Goal: Task Accomplishment & Management: Use online tool/utility

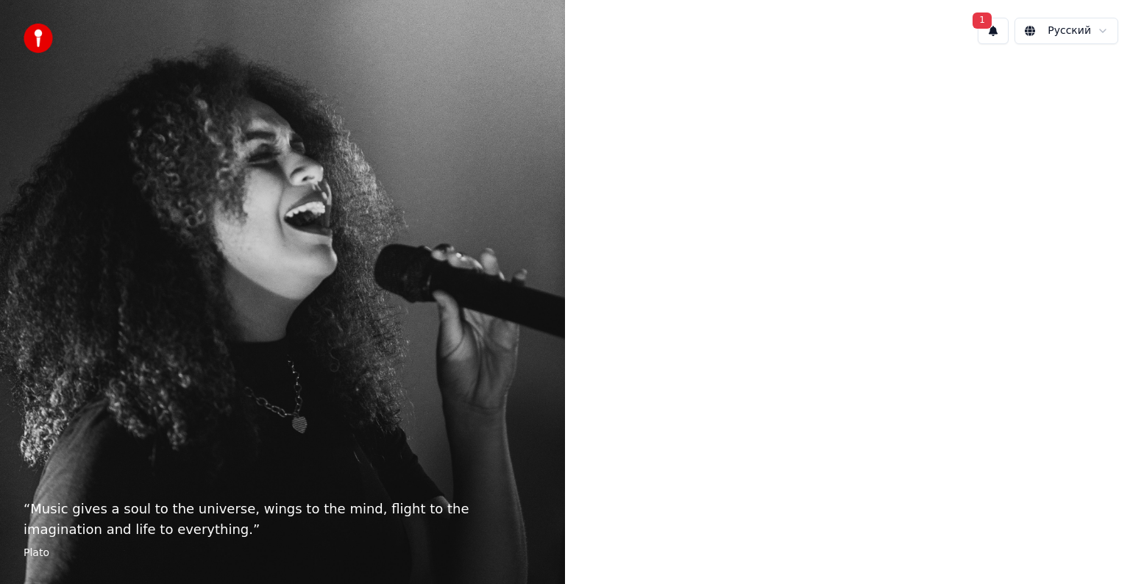
click at [1002, 27] on button "1" at bounding box center [993, 31] width 31 height 26
click at [1095, 78] on button "Обновить" at bounding box center [1091, 77] width 77 height 26
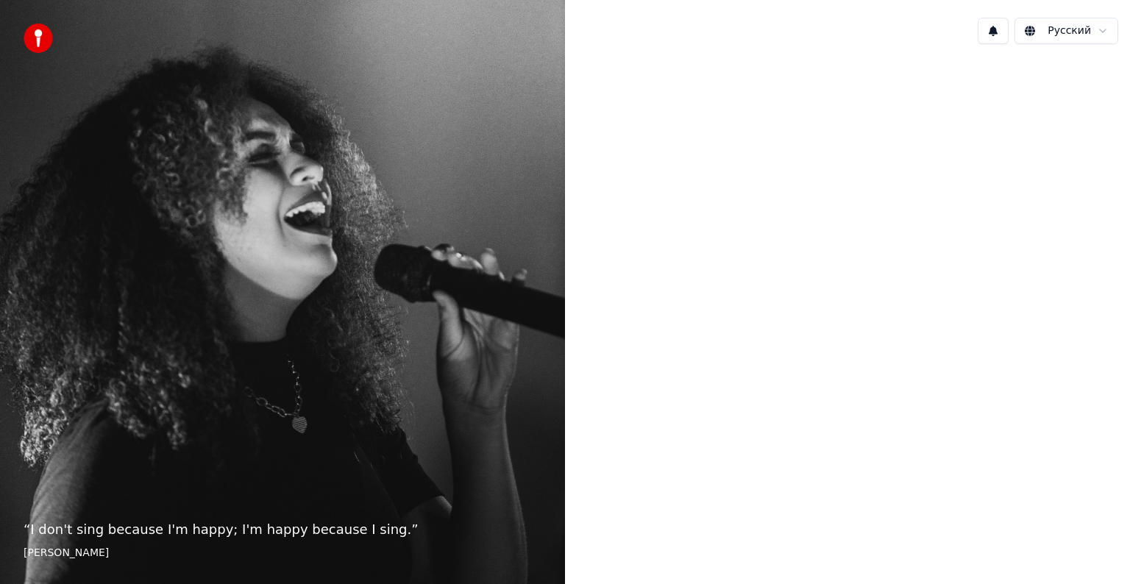
click at [998, 34] on button at bounding box center [993, 31] width 31 height 26
click at [996, 160] on div at bounding box center [847, 291] width 565 height 470
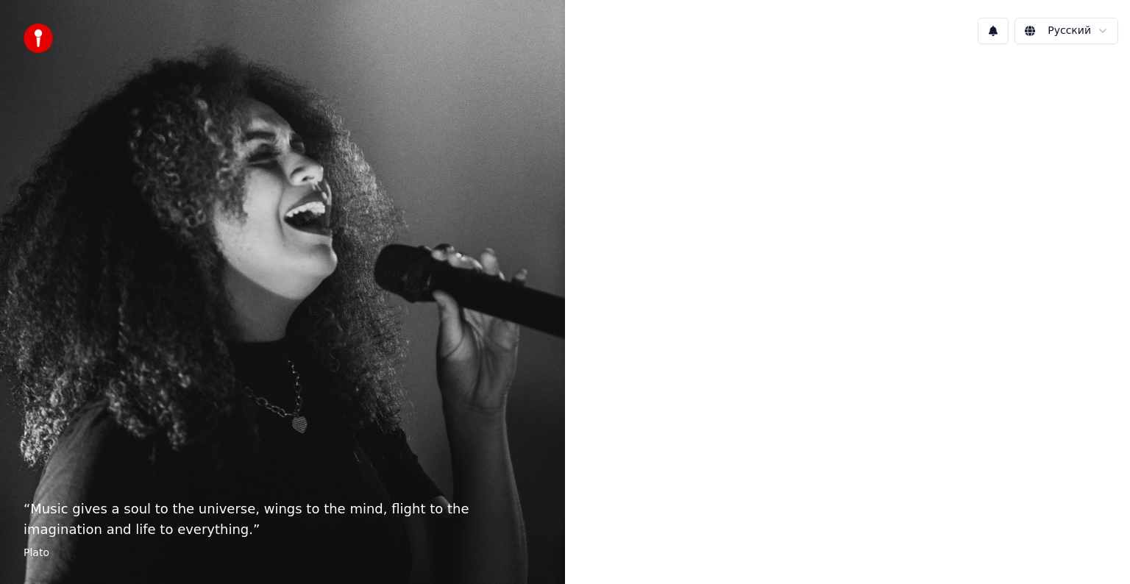
click at [1098, 29] on html "“ Music gives a soul to the universe, wings to the mind, flight to the imaginat…" at bounding box center [565, 292] width 1130 height 584
click at [1100, 29] on html "“ Music gives a soul to the universe, wings to the mind, flight to the imaginat…" at bounding box center [565, 292] width 1130 height 584
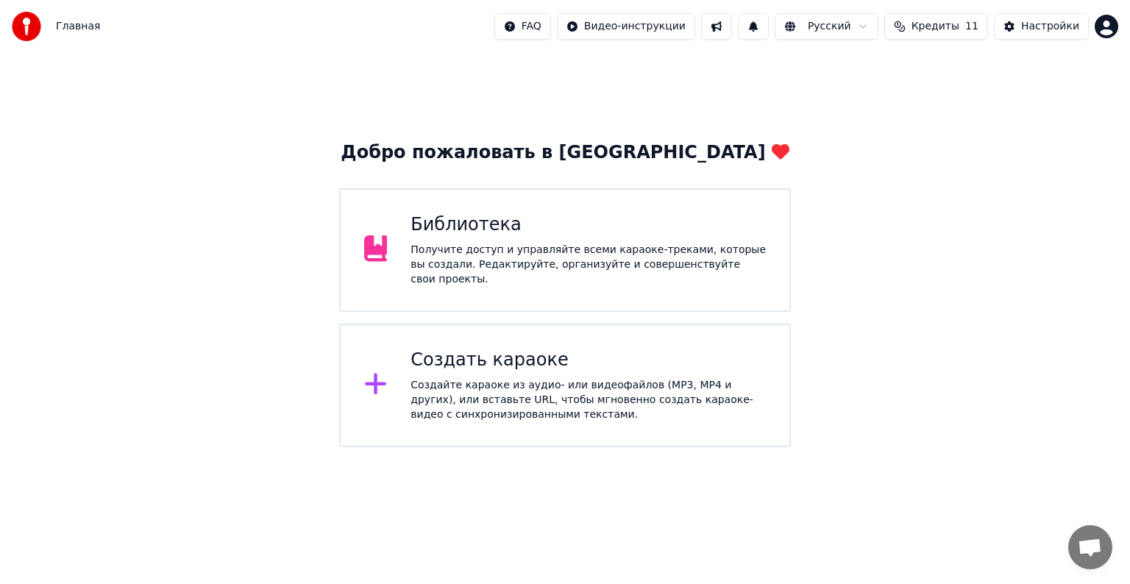
click at [648, 272] on div "Получите доступ и управляйте всеми караоке-треками, которые вы создали. Редакти…" at bounding box center [588, 265] width 355 height 44
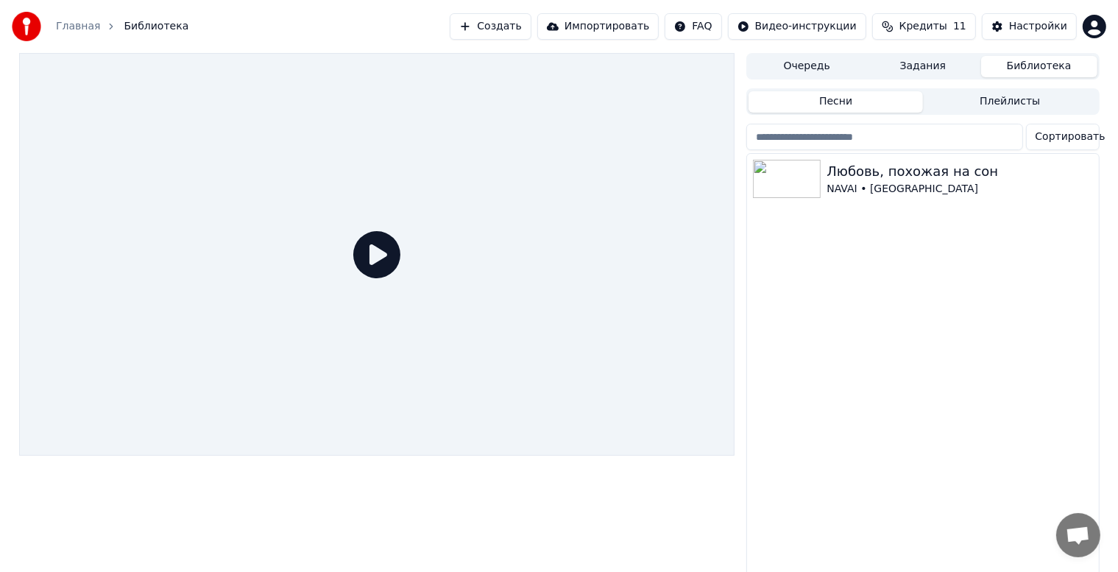
click at [505, 26] on button "Создать" at bounding box center [490, 26] width 81 height 26
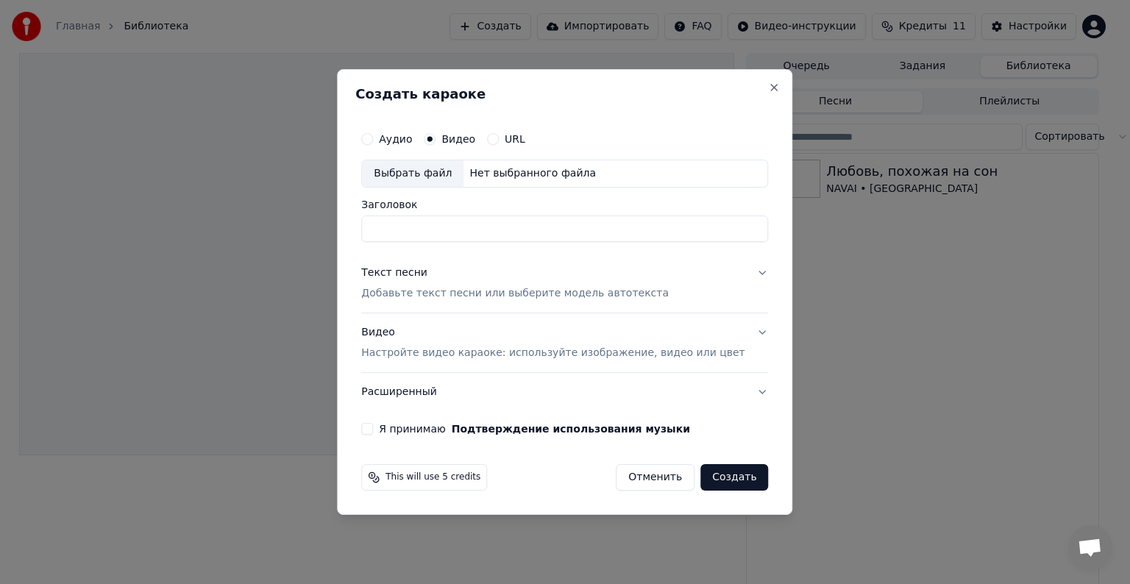
click at [651, 480] on button "Отменить" at bounding box center [655, 477] width 79 height 26
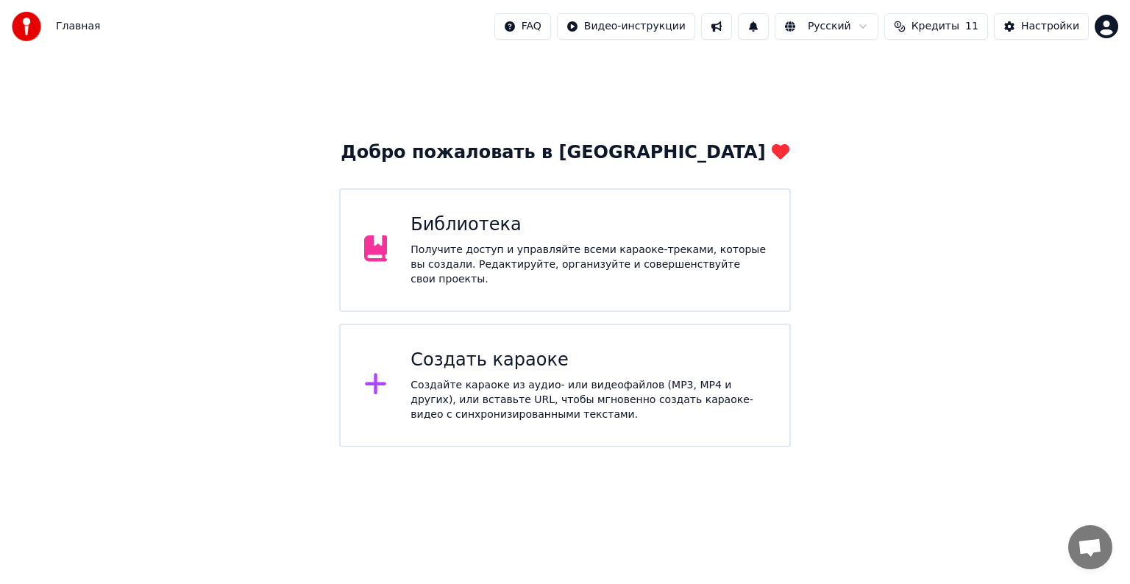
click at [567, 367] on div "Создать караоке Создайте караоке из аудио- или видеофайлов (MP3, MP4 и других),…" at bounding box center [588, 386] width 355 height 74
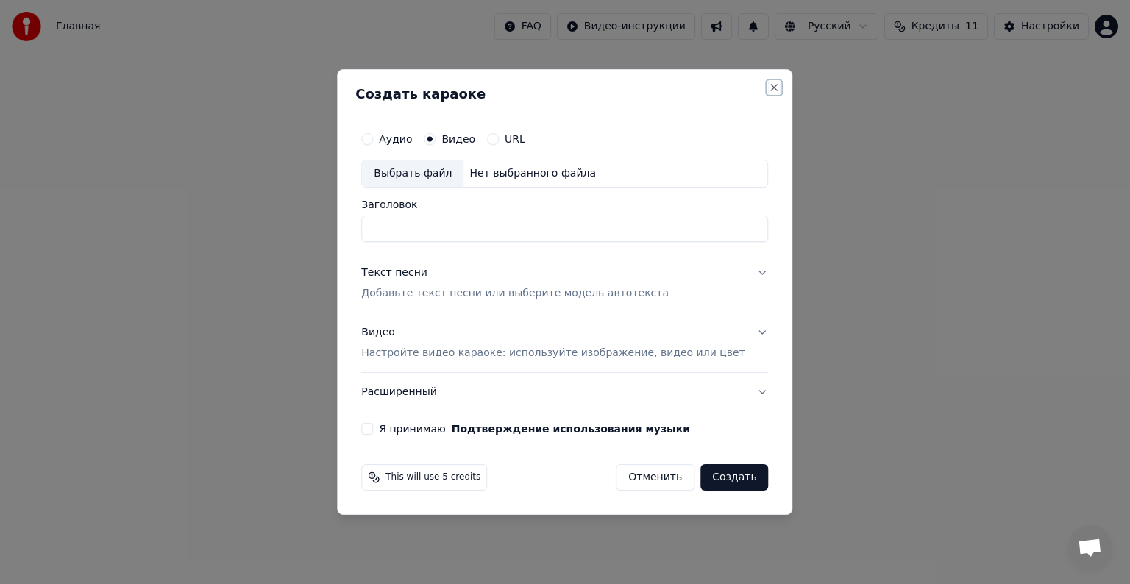
click at [769, 83] on button "Close" at bounding box center [775, 88] width 12 height 12
